Goal: Information Seeking & Learning: Learn about a topic

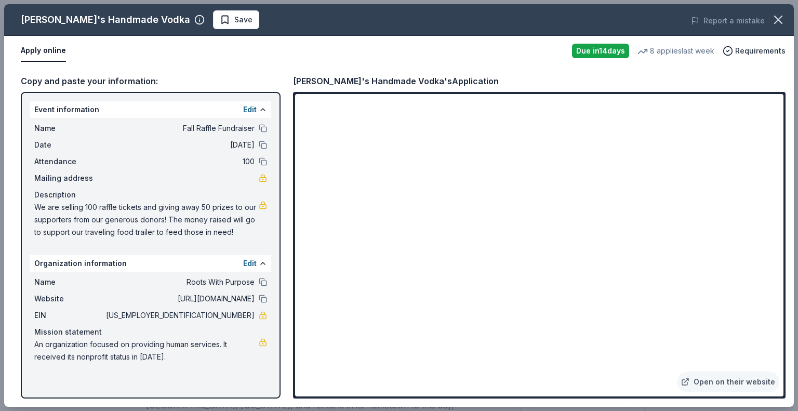
scroll to position [156, 0]
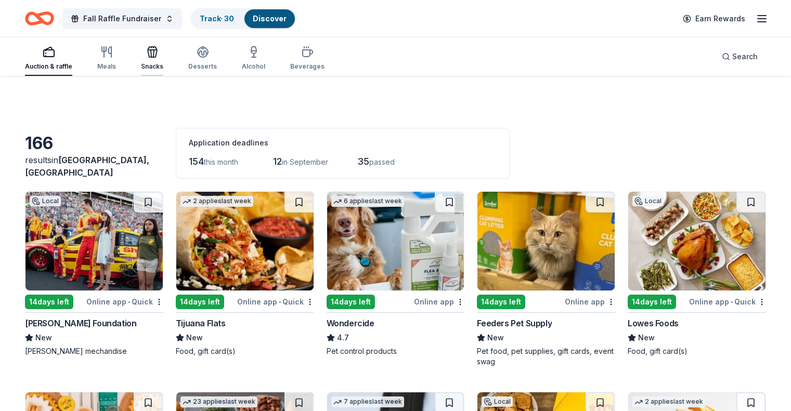
scroll to position [572, 0]
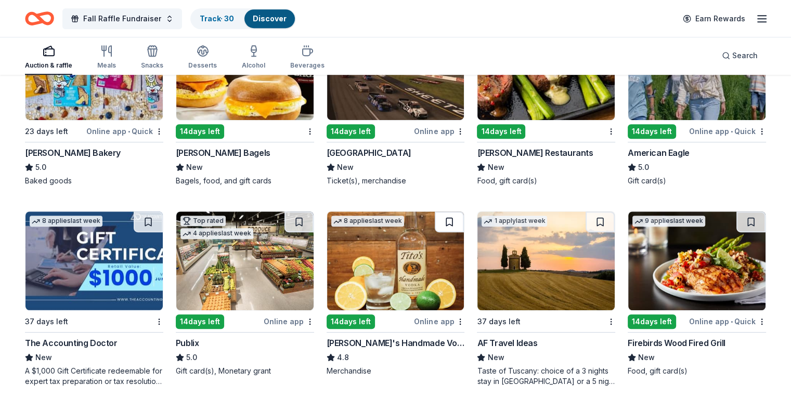
click at [450, 222] on button at bounding box center [448, 222] width 29 height 21
click at [215, 18] on link "Track · 31" at bounding box center [216, 18] width 32 height 9
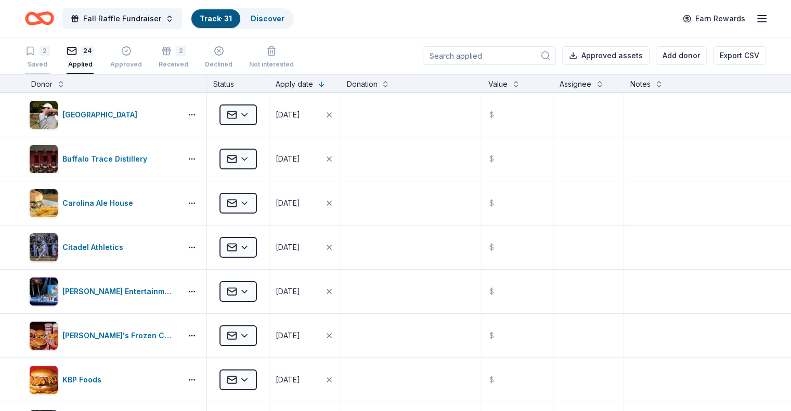
click at [50, 47] on div "2" at bounding box center [44, 51] width 10 height 10
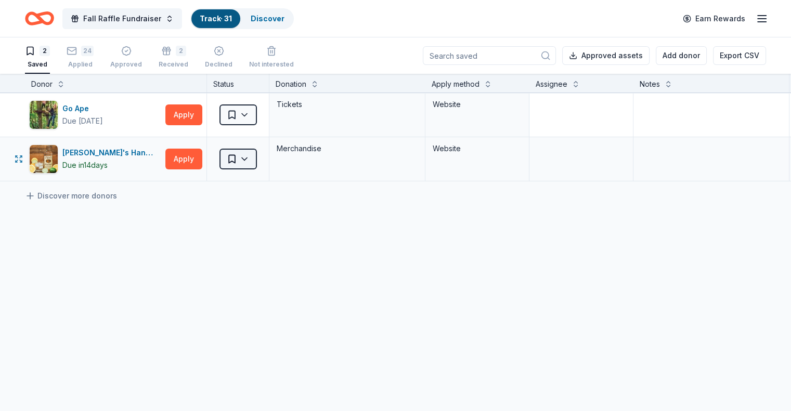
click at [251, 155] on html "Fall Raffle Fundraiser Track · 31 Discover Earn Rewards 2 Saved 24 Applied Appr…" at bounding box center [395, 205] width 791 height 411
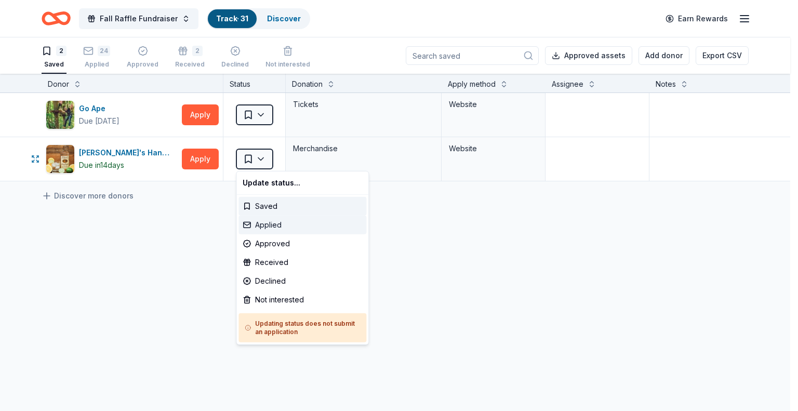
click at [262, 219] on div "Applied" at bounding box center [303, 225] width 128 height 19
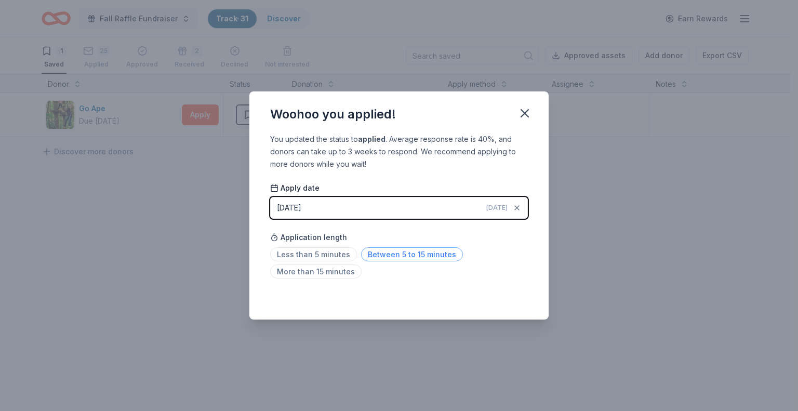
click at [365, 253] on span "Between 5 to 15 minutes" at bounding box center [412, 254] width 102 height 14
click at [526, 109] on icon "button" at bounding box center [525, 113] width 15 height 15
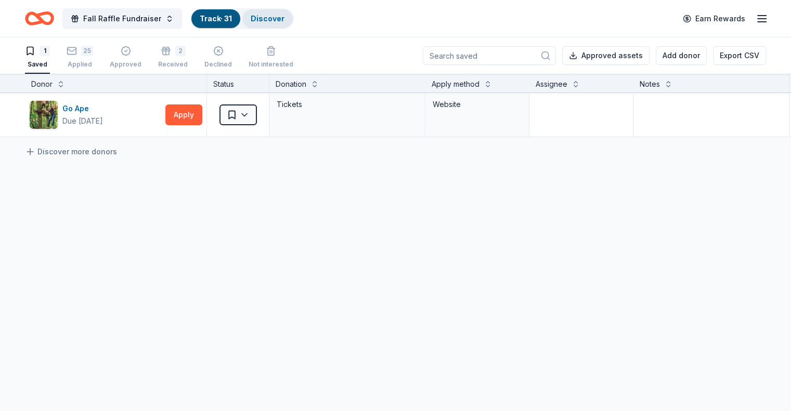
click at [283, 15] on link "Discover" at bounding box center [268, 18] width 34 height 9
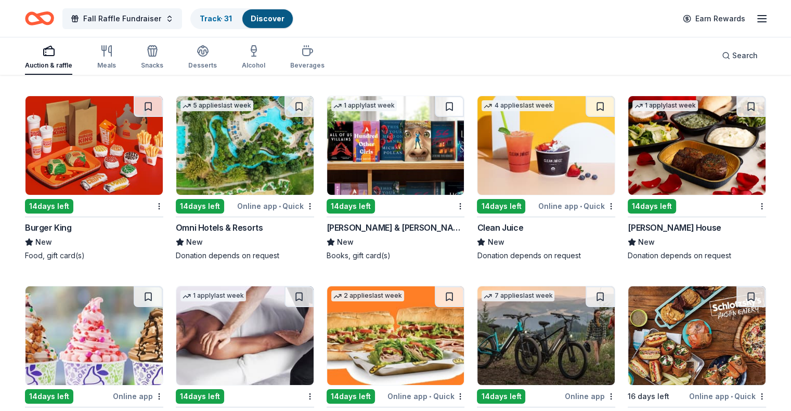
scroll to position [4129, 0]
